Goal: Transaction & Acquisition: Subscribe to service/newsletter

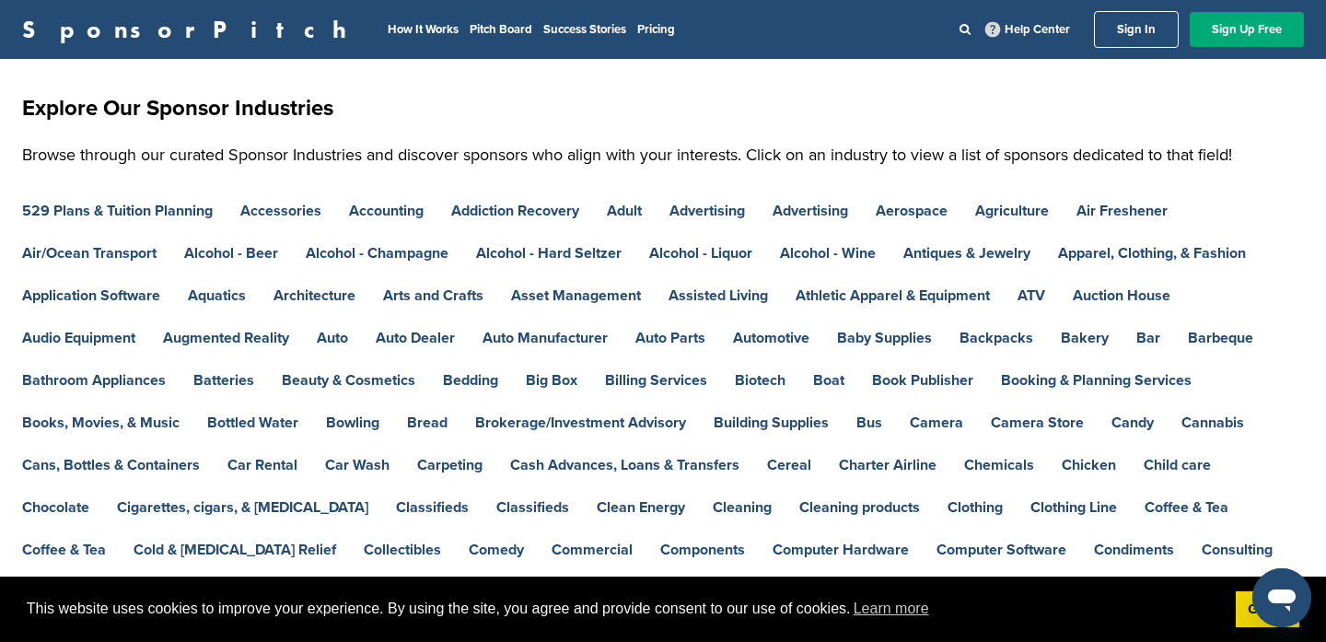
click at [97, 30] on link "SponsorPitch" at bounding box center [190, 29] width 336 height 24
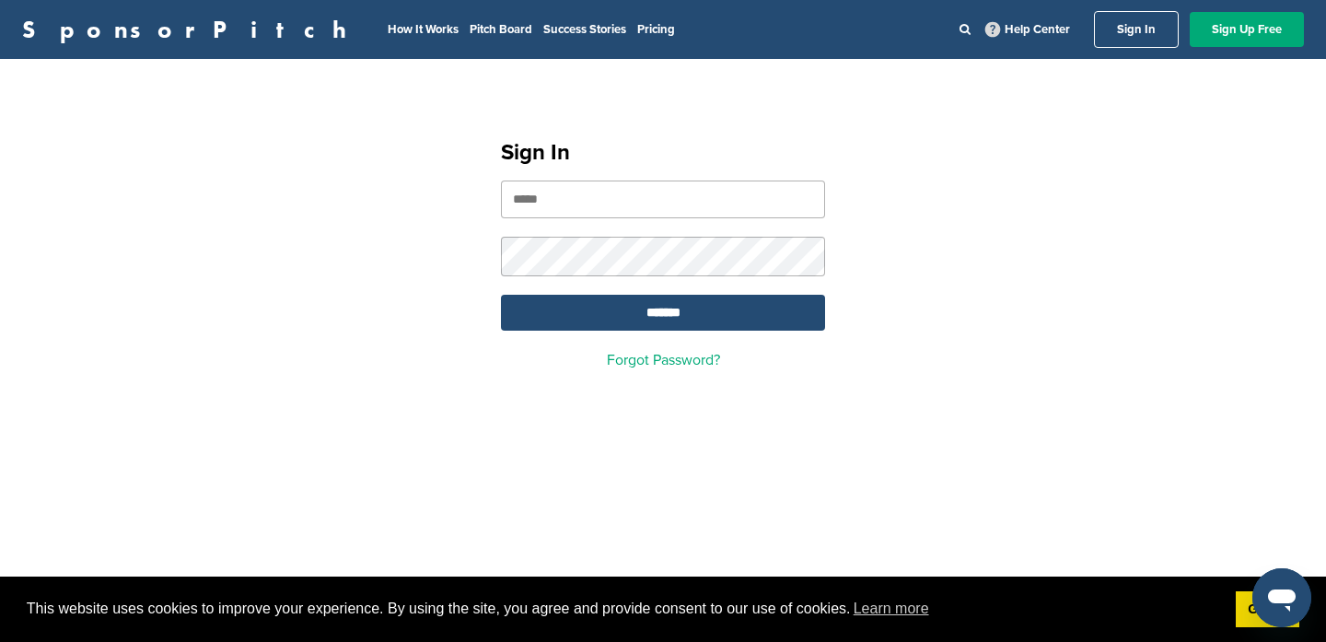
click at [654, 204] on input "email" at bounding box center [663, 200] width 324 height 38
type input "**********"
click at [501, 295] on input "*******" at bounding box center [663, 313] width 324 height 36
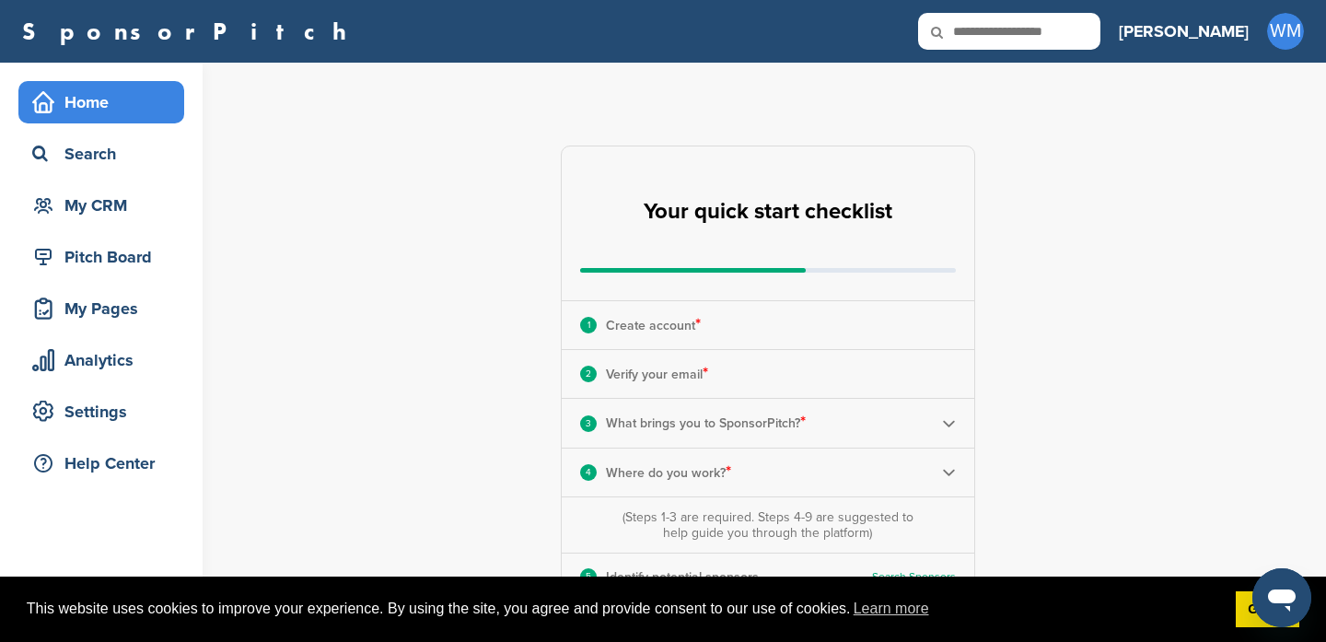
click at [88, 101] on div "Home" at bounding box center [106, 102] width 157 height 33
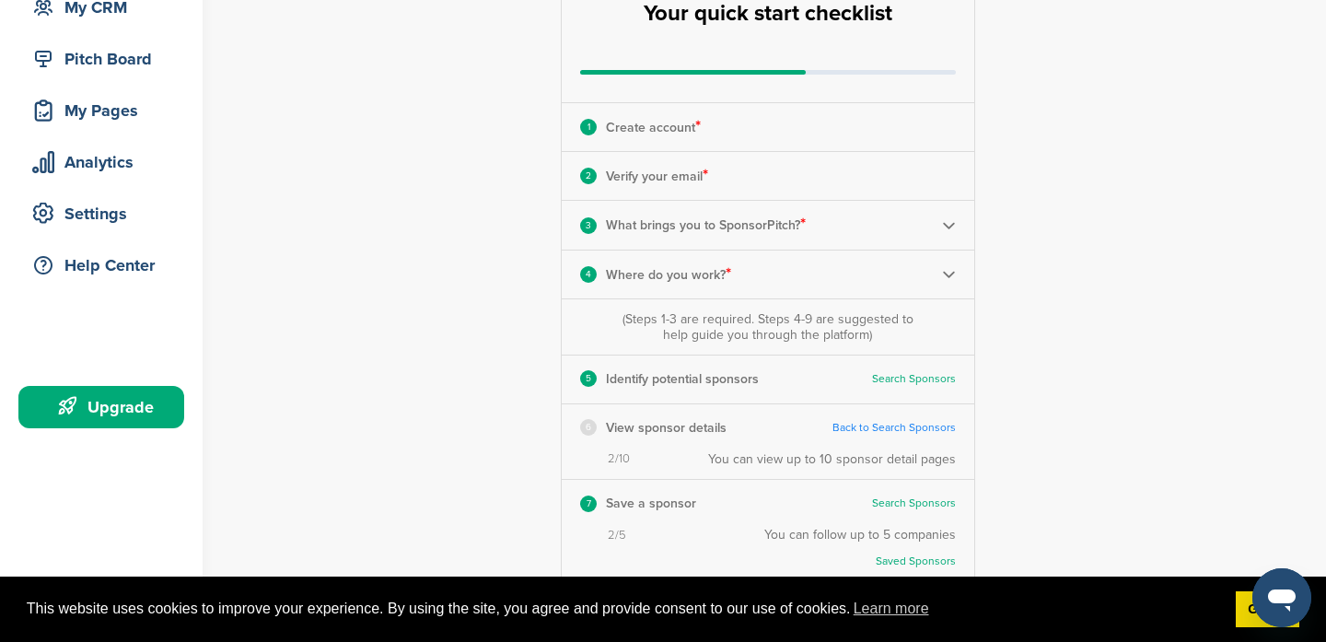
scroll to position [202, 0]
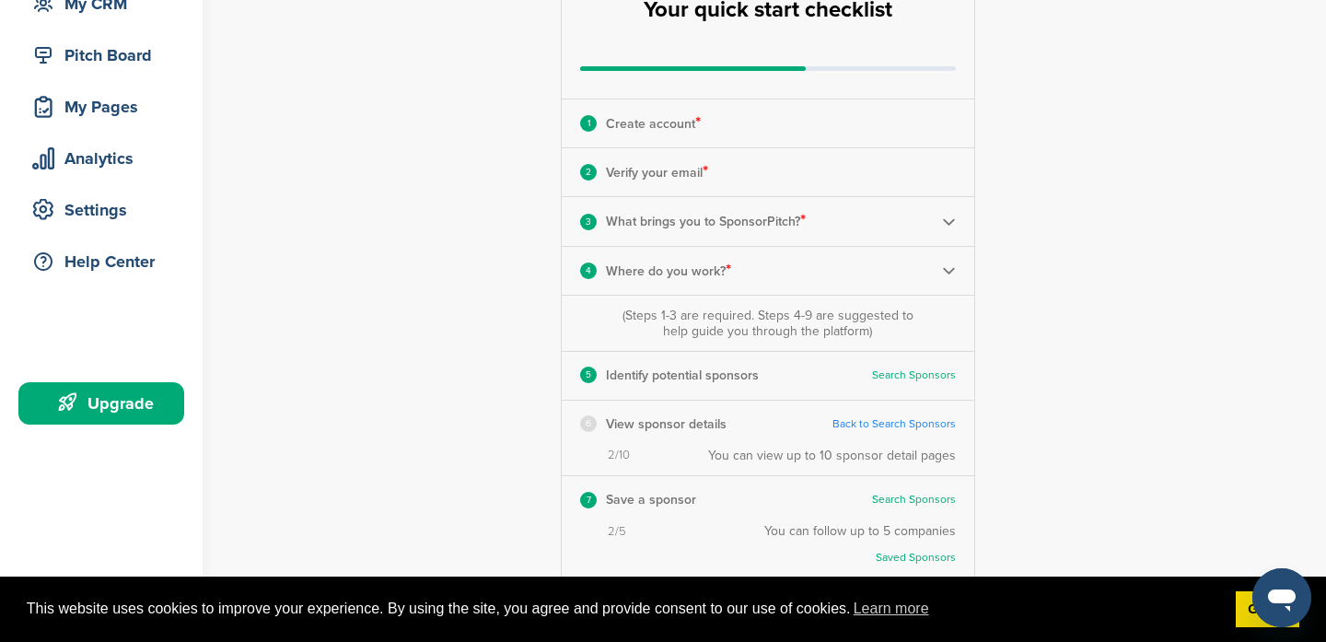
click at [124, 425] on div "Home Search My CRM Pitch Board My Pages Analytics Settings Help Center Upgrade" at bounding box center [101, 156] width 203 height 591
click at [124, 424] on div "Upgrade" at bounding box center [101, 403] width 166 height 42
click at [128, 397] on div "Upgrade" at bounding box center [106, 403] width 157 height 33
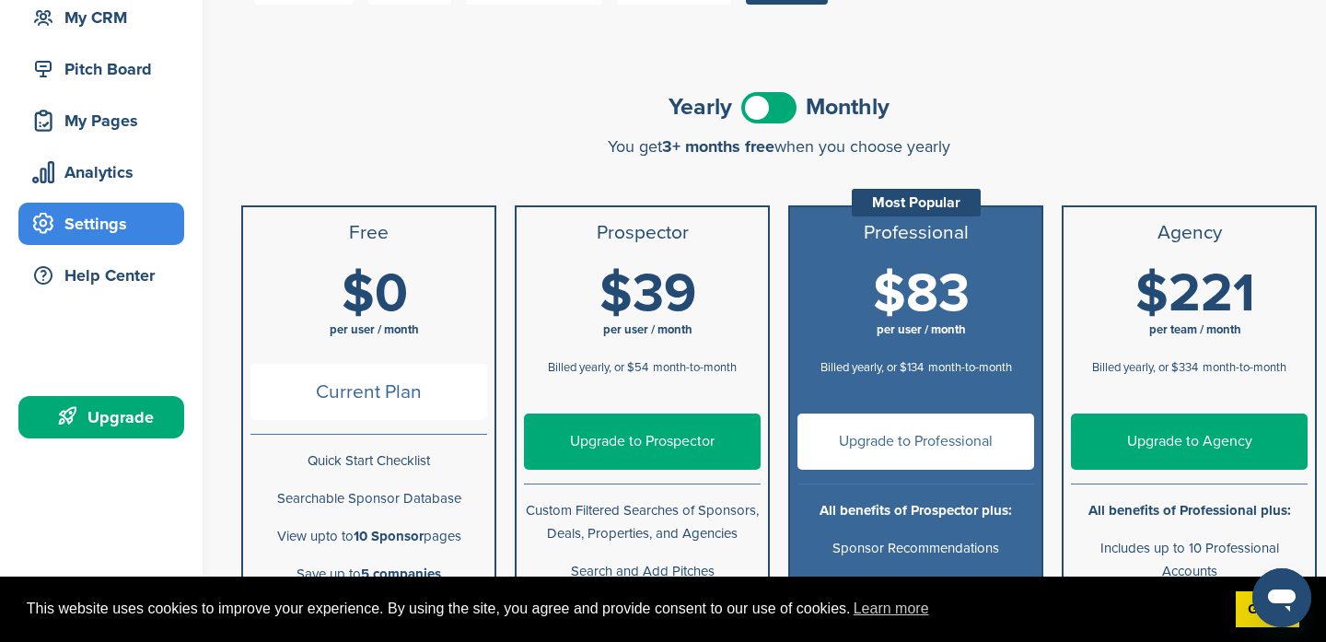
scroll to position [176, 0]
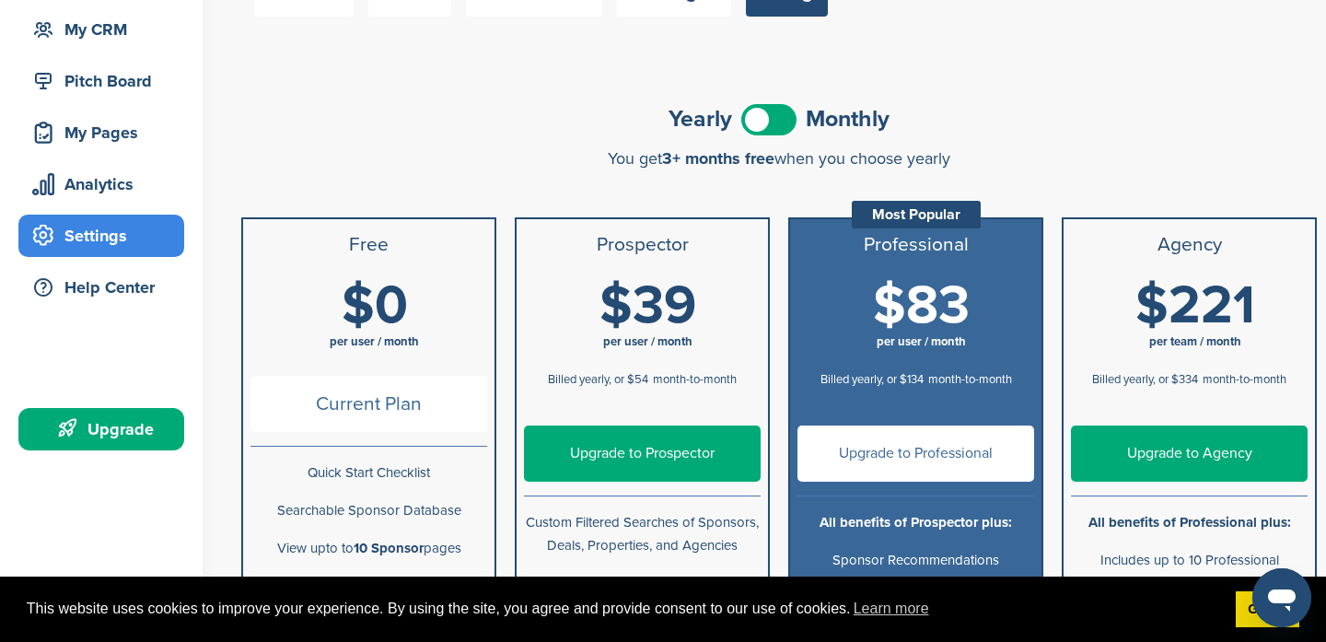
drag, startPoint x: 796, startPoint y: 123, endPoint x: 785, endPoint y: 121, distance: 11.4
click at [796, 123] on div "Yearly Monthly" at bounding box center [779, 119] width 1076 height 41
click at [785, 121] on span at bounding box center [768, 119] width 55 height 31
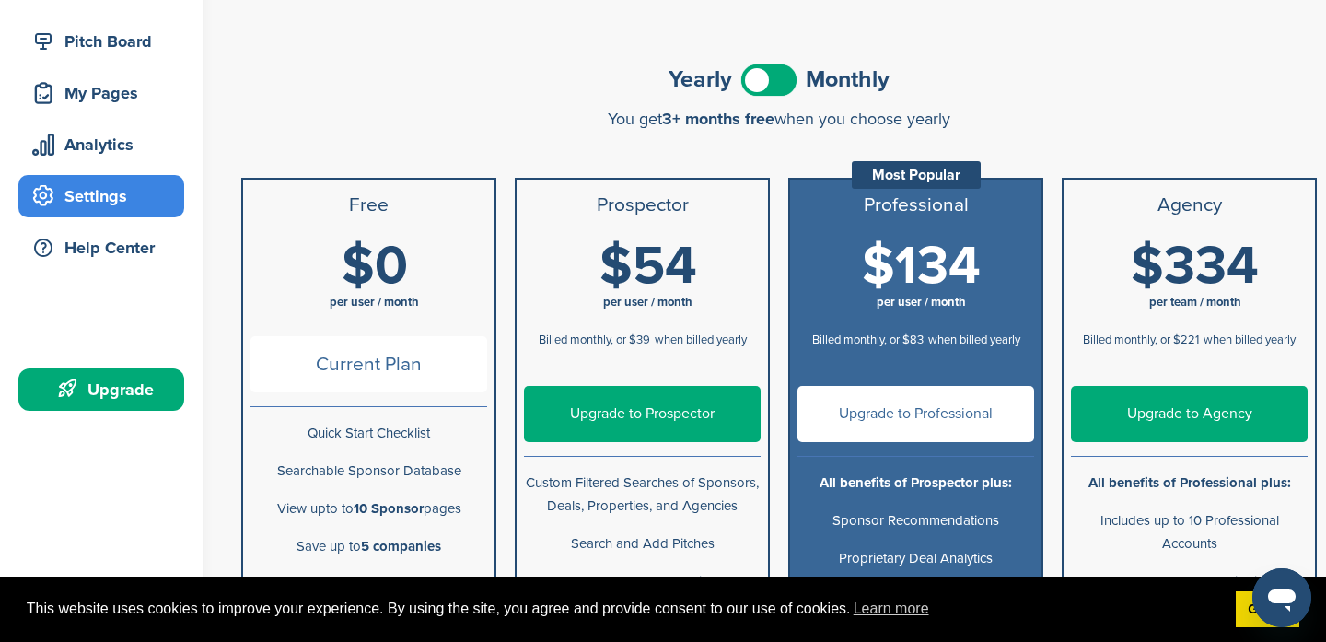
scroll to position [0, 0]
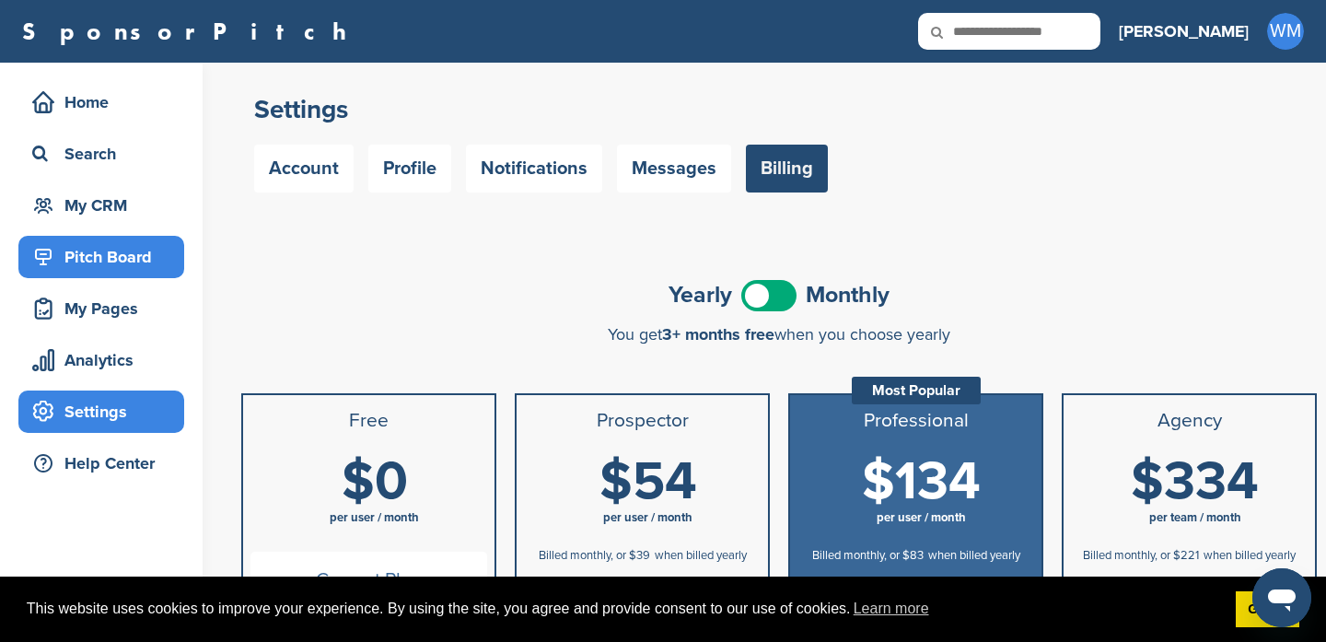
click at [109, 274] on div "Pitch Board" at bounding box center [101, 257] width 166 height 42
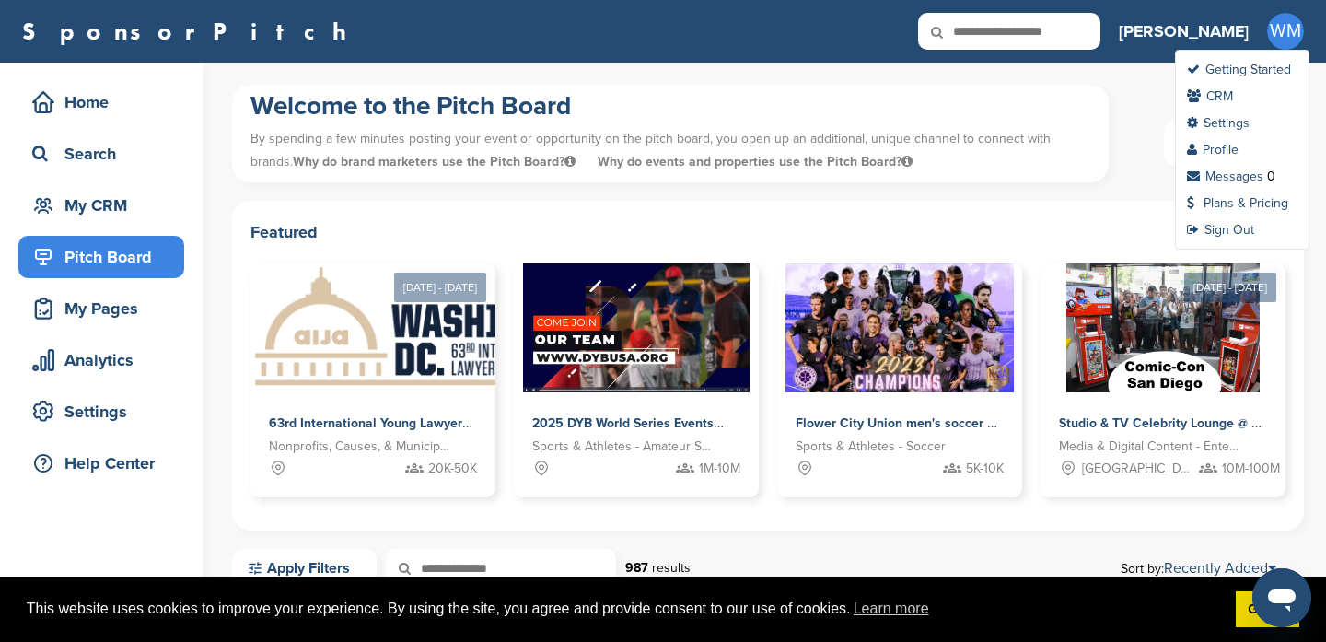
click at [1283, 37] on span "WM" at bounding box center [1285, 31] width 37 height 37
click at [1284, 29] on span "WM" at bounding box center [1285, 31] width 37 height 37
click at [1272, 47] on div "WM Getting Started CRM Settings Profile Messages 0 Plans & Pricing Sign Out" at bounding box center [1285, 31] width 37 height 37
click at [1297, 46] on div "WM Getting Started CRM Settings Profile Messages 0 Plans & Pricing Sign Out" at bounding box center [1285, 31] width 37 height 37
click at [1258, 212] on ul "Getting Started CRM Settings Profile Messages 0 Plans & Pricing Sign Out" at bounding box center [1242, 150] width 134 height 200
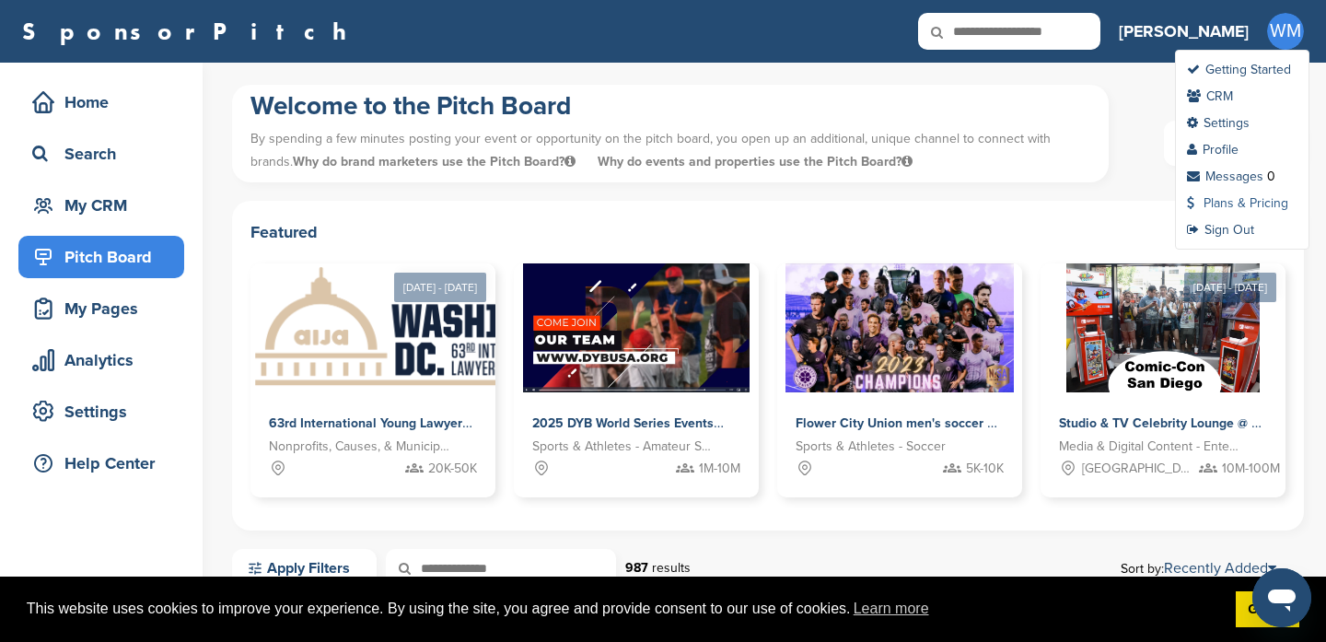
click at [1258, 204] on link "Plans & Pricing" at bounding box center [1237, 203] width 101 height 16
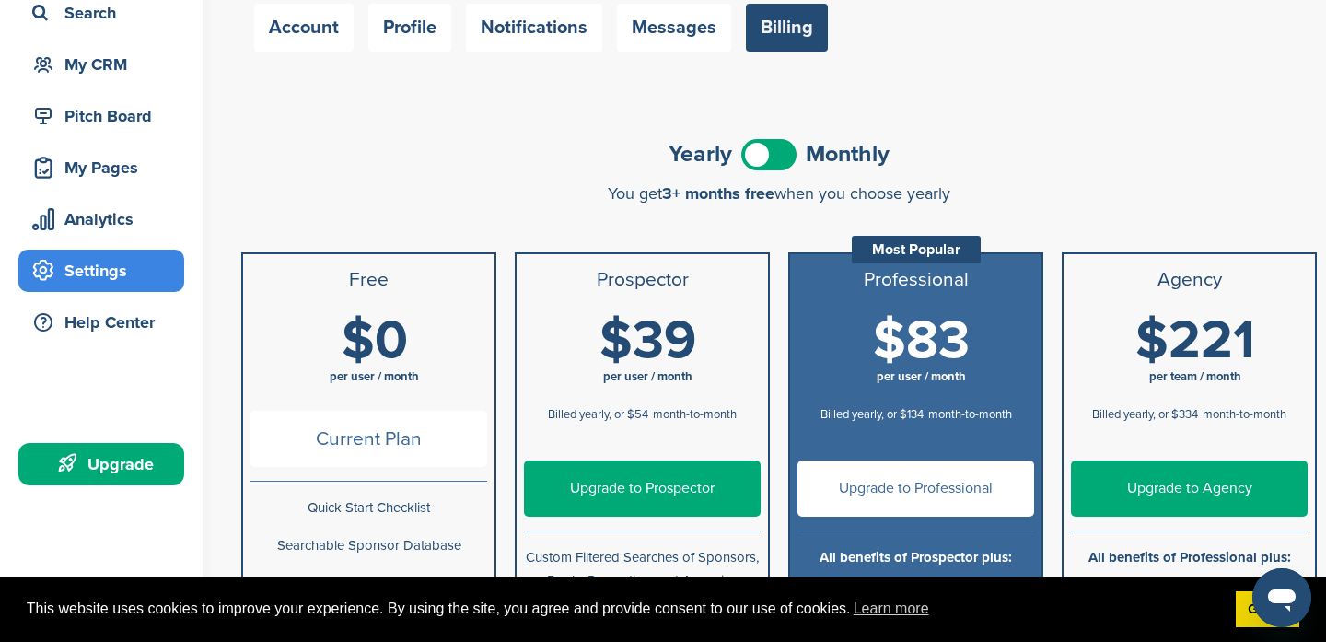
scroll to position [194, 0]
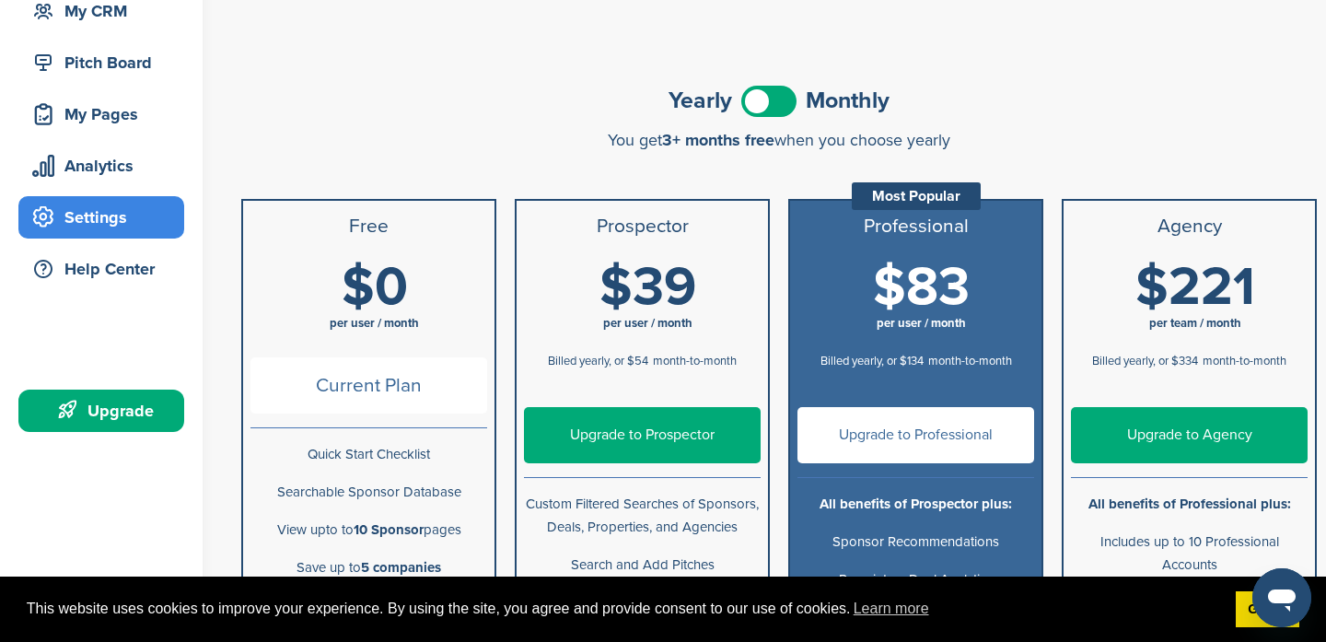
click at [786, 101] on span at bounding box center [768, 101] width 55 height 31
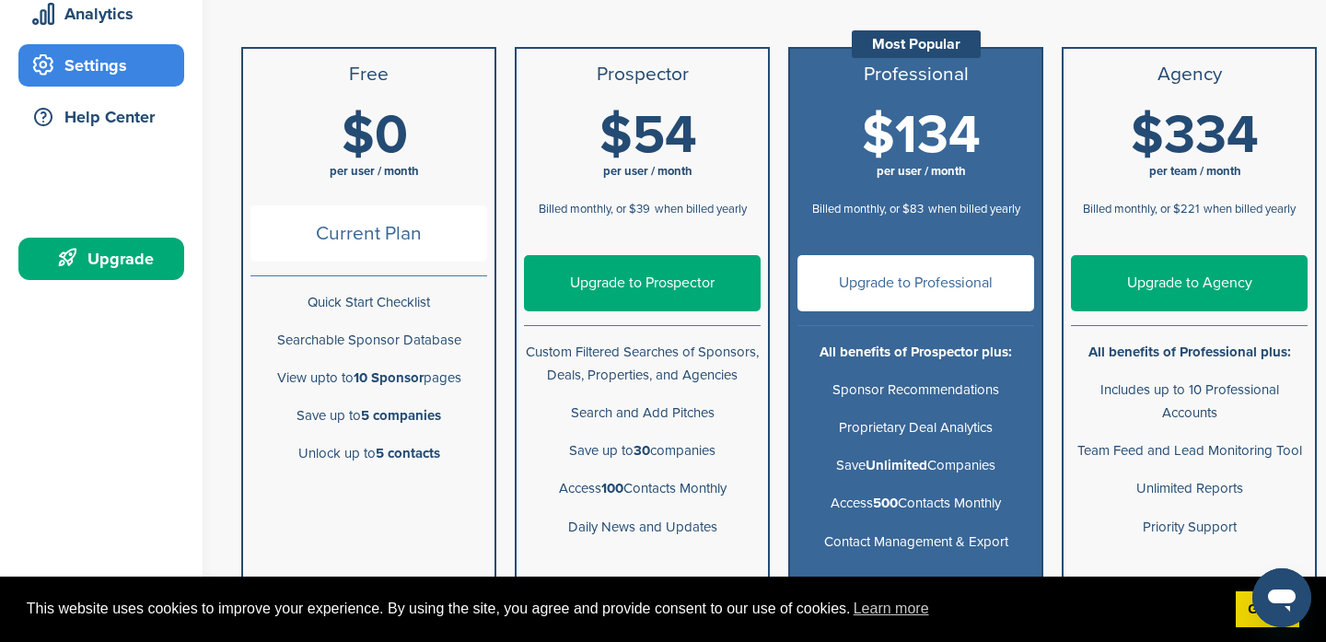
scroll to position [297, 0]
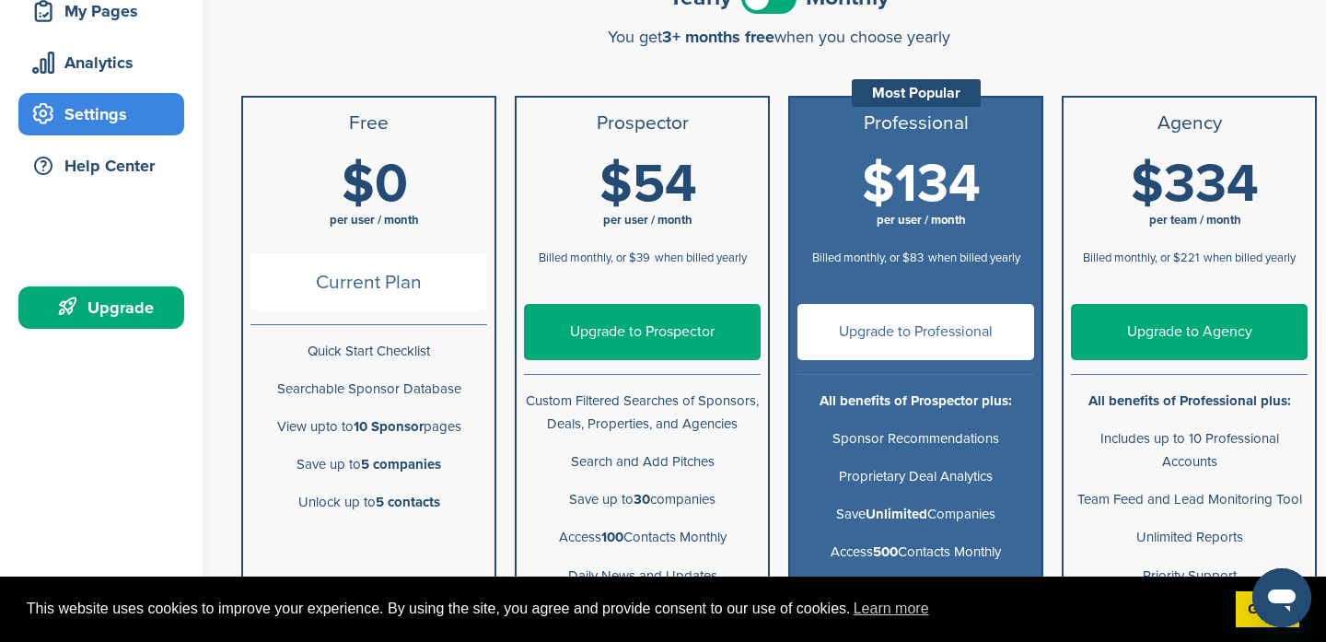
click at [643, 320] on link "Upgrade to Prospector" at bounding box center [642, 332] width 237 height 56
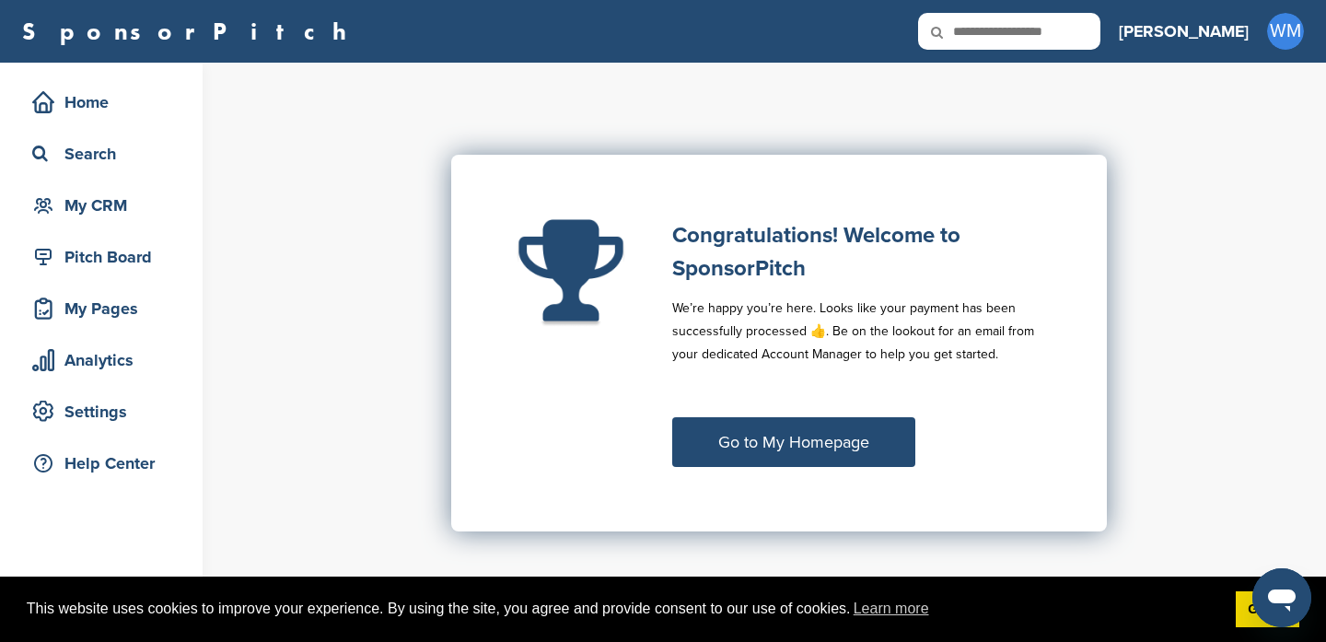
click at [843, 432] on link "Go to My Homepage" at bounding box center [793, 442] width 243 height 50
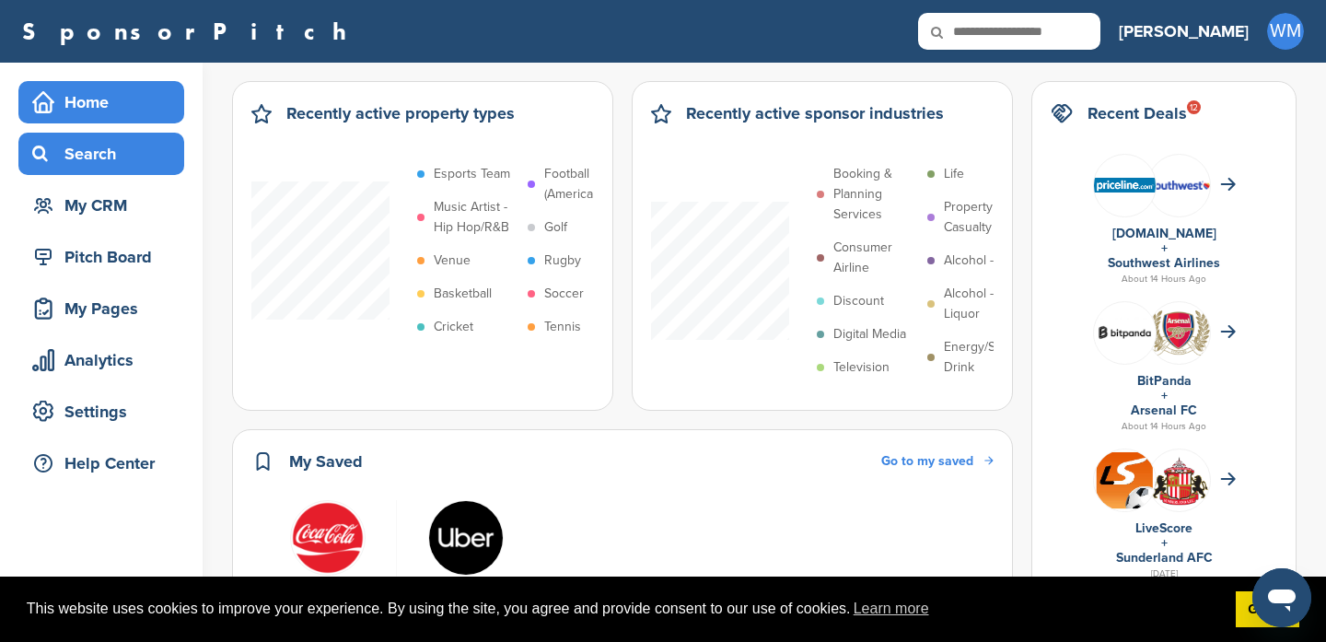
click at [116, 162] on div "Search" at bounding box center [106, 153] width 157 height 33
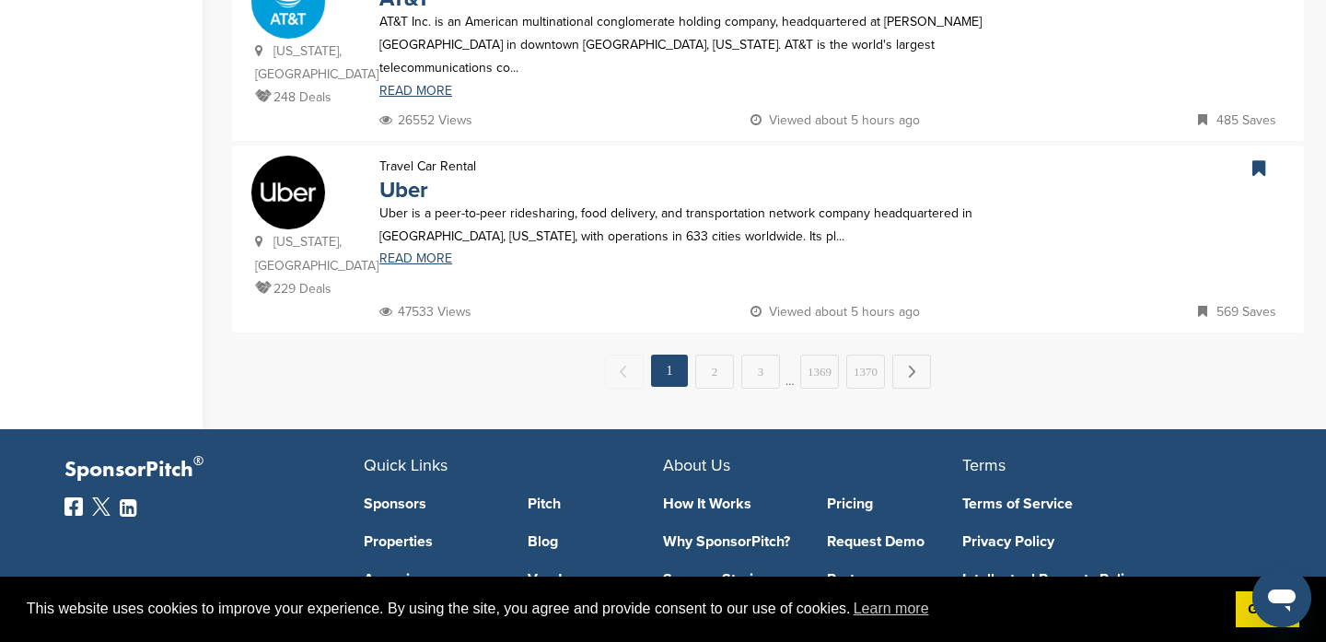
scroll to position [2069, 0]
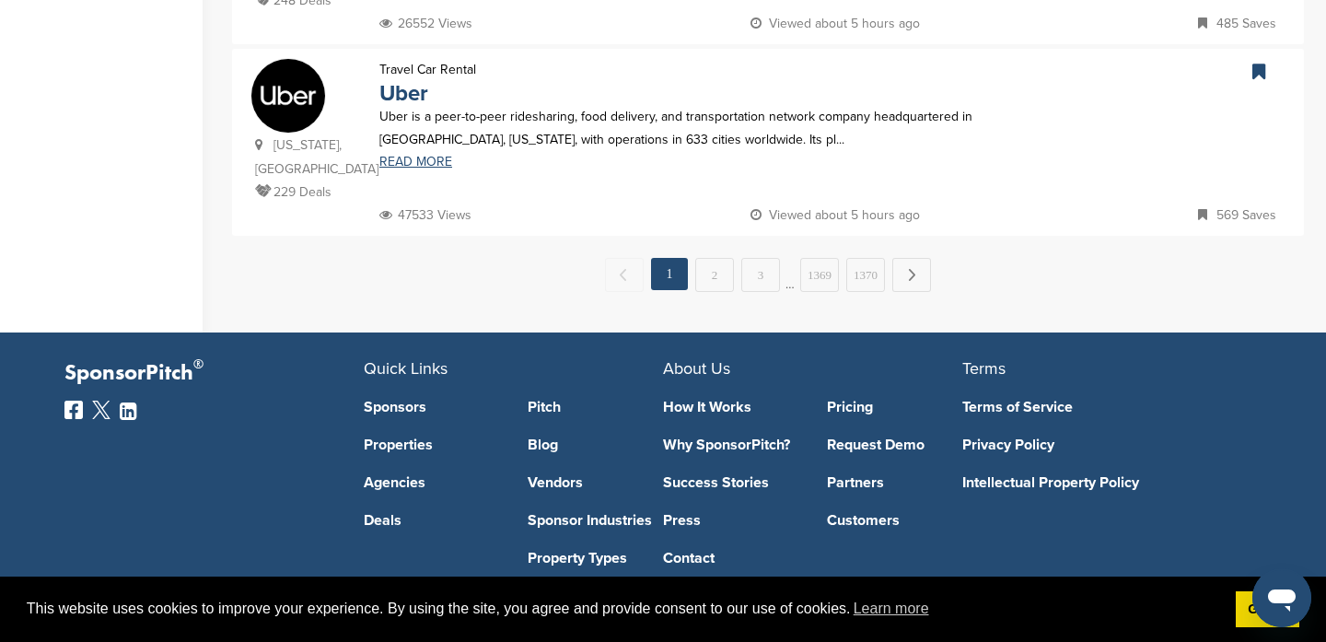
click at [695, 551] on link "Contact" at bounding box center [731, 558] width 136 height 15
click at [1241, 614] on link "Got it!" at bounding box center [1268, 609] width 64 height 37
